Goal: Task Accomplishment & Management: Manage account settings

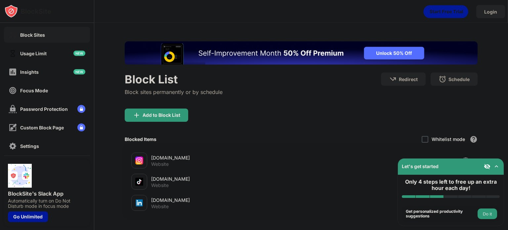
click at [114, 142] on div "Block List Block sites permanently or by schedule Redirect Choose a site to be …" at bounding box center [301, 155] width 414 height 264
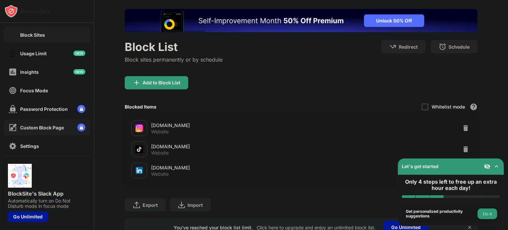
scroll to position [60, 0]
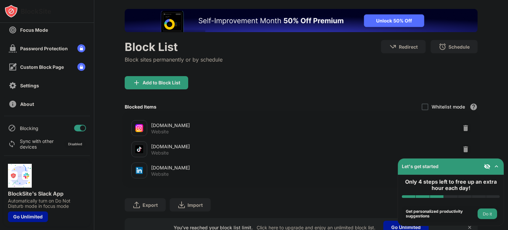
click at [75, 125] on div at bounding box center [80, 128] width 12 height 7
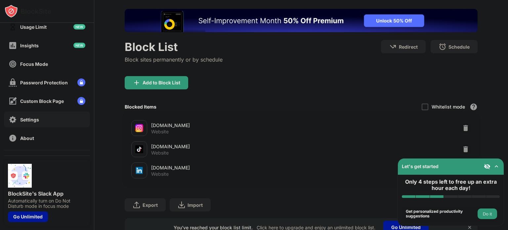
scroll to position [26, 0]
click at [75, 125] on div "Settings" at bounding box center [47, 120] width 86 height 16
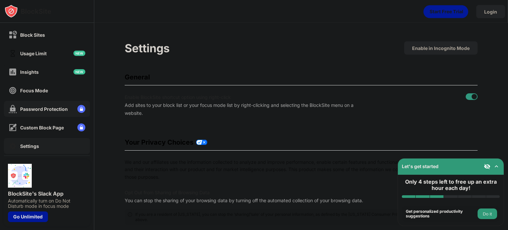
click at [52, 109] on div "Password Protection" at bounding box center [44, 109] width 48 height 6
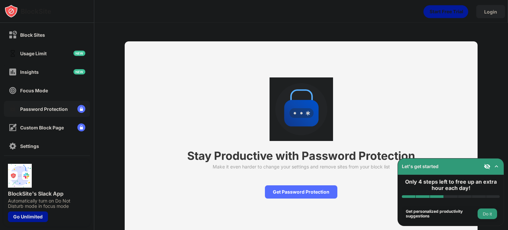
scroll to position [28, 0]
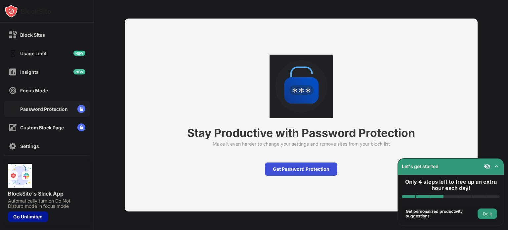
click at [281, 165] on div "Get Password Protection" at bounding box center [301, 168] width 72 height 13
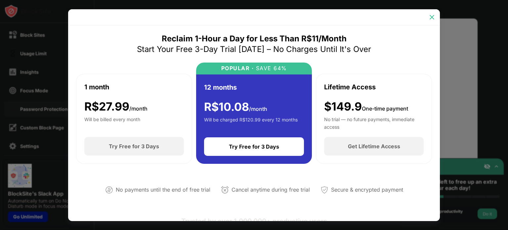
click at [433, 14] on img at bounding box center [431, 17] width 7 height 7
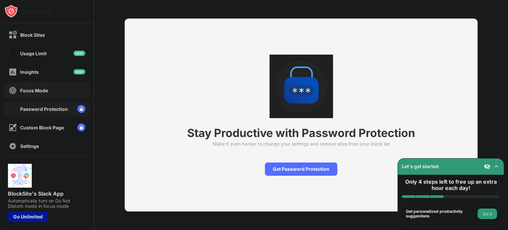
click at [38, 88] on div "Focus Mode" at bounding box center [34, 91] width 28 height 6
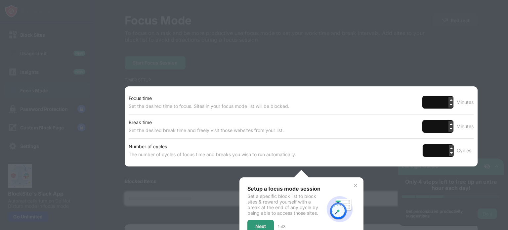
click at [118, 80] on div at bounding box center [254, 115] width 508 height 230
click at [353, 183] on img at bounding box center [355, 184] width 5 height 5
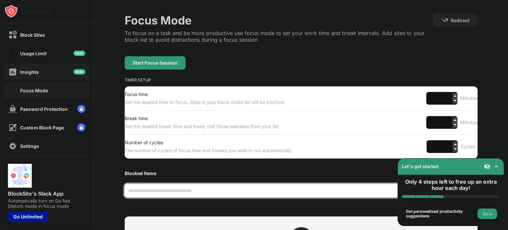
click at [56, 67] on div "Insights" at bounding box center [47, 72] width 86 height 16
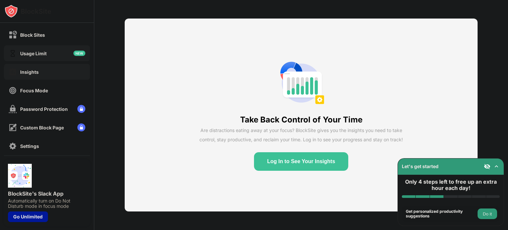
click at [54, 57] on div "Usage Limit" at bounding box center [47, 53] width 86 height 16
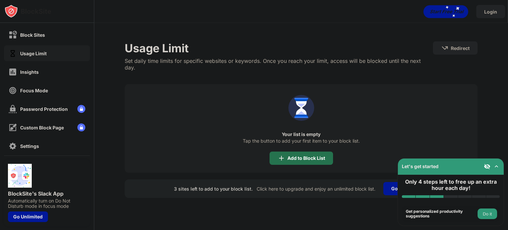
click at [296, 155] on div "Add to Block List" at bounding box center [306, 157] width 38 height 5
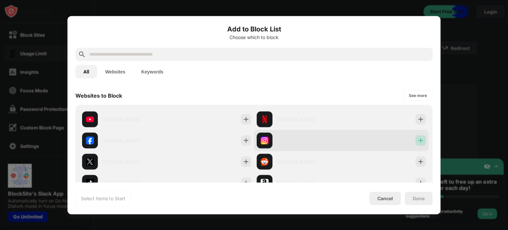
click at [417, 140] on img at bounding box center [420, 140] width 7 height 7
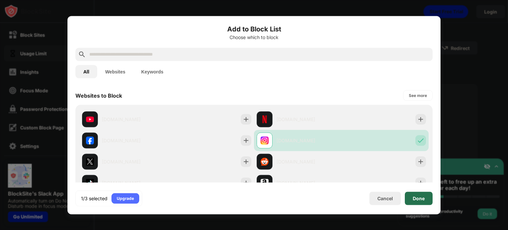
click at [414, 198] on div "Done" at bounding box center [419, 197] width 12 height 5
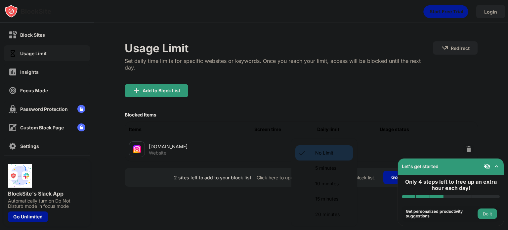
click at [336, 146] on body "Block Sites Usage Limit Insights Focus Mode Password Protection Custom Block Pa…" at bounding box center [254, 115] width 508 height 230
click at [332, 198] on p "15 minutes" at bounding box center [332, 198] width 34 height 7
type input "**"
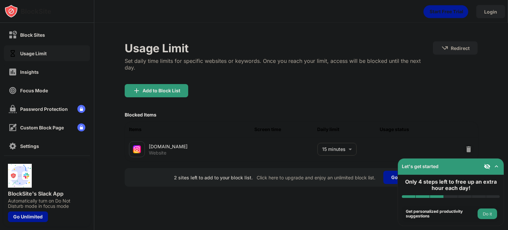
click at [253, 90] on div "Add to Block List" at bounding box center [301, 96] width 353 height 24
click at [59, 29] on div "Block Sites" at bounding box center [47, 35] width 86 height 16
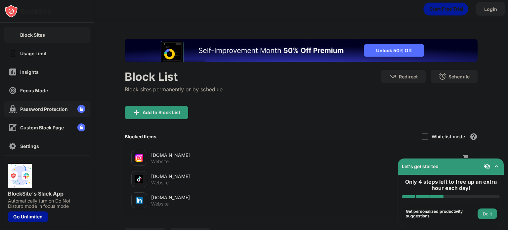
scroll to position [60, 0]
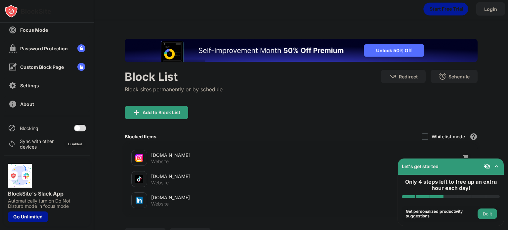
click at [79, 127] on div at bounding box center [80, 128] width 12 height 7
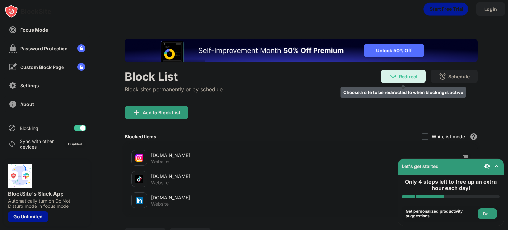
click at [396, 81] on div "Redirect Choose a site to be redirected to when blocking is active" at bounding box center [403, 76] width 45 height 13
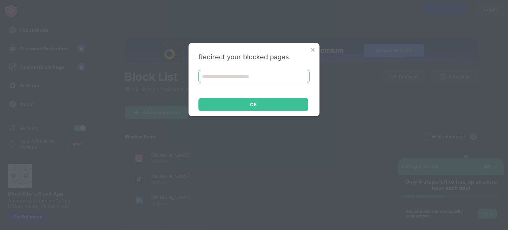
click at [278, 77] on input at bounding box center [253, 76] width 111 height 13
paste input "**********"
drag, startPoint x: 269, startPoint y: 78, endPoint x: 346, endPoint y: 68, distance: 77.7
click at [346, 68] on div "**********" at bounding box center [254, 115] width 508 height 230
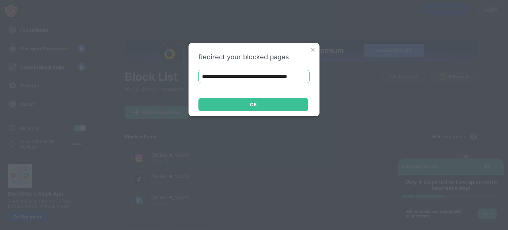
scroll to position [0, 11]
drag, startPoint x: 278, startPoint y: 77, endPoint x: 308, endPoint y: 80, distance: 30.3
click at [308, 80] on input "**********" at bounding box center [253, 76] width 111 height 13
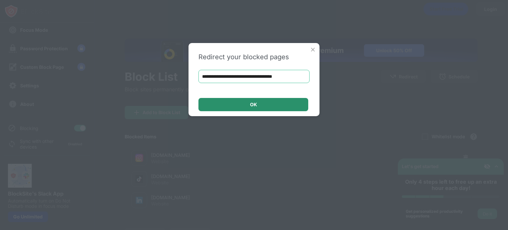
type input "**********"
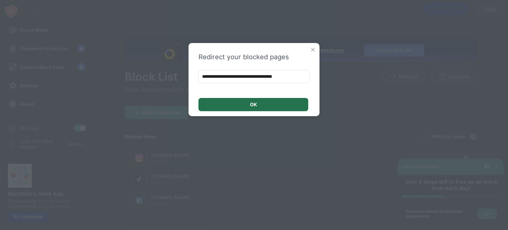
click at [282, 108] on div "OK" at bounding box center [253, 104] width 110 height 13
